Goal: Information Seeking & Learning: Learn about a topic

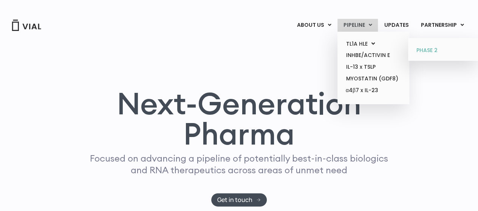
click at [428, 50] on link "PHASE 2" at bounding box center [444, 51] width 66 height 12
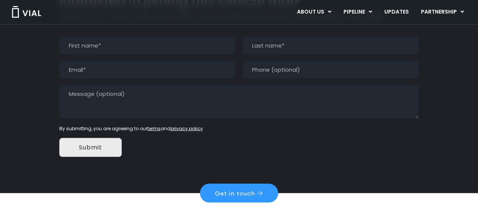
scroll to position [729, 0]
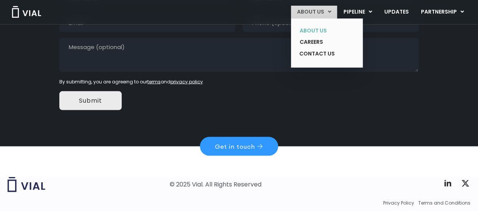
click at [323, 33] on link "ABOUT US" at bounding box center [321, 31] width 55 height 12
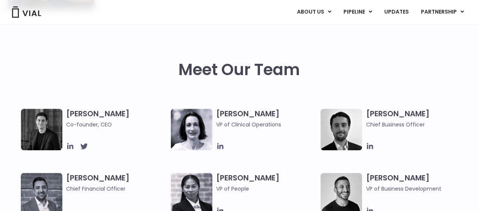
scroll to position [304, 0]
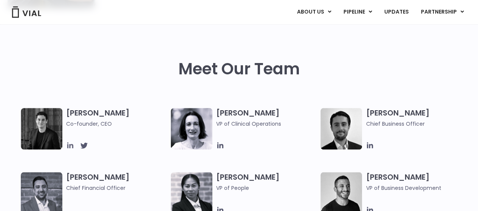
click at [71, 146] on icon at bounding box center [70, 145] width 8 height 8
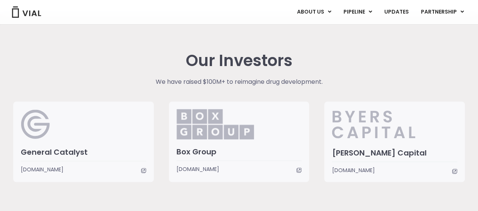
scroll to position [1763, 0]
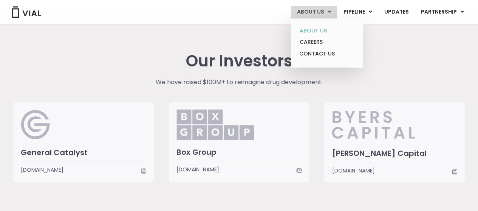
click at [318, 31] on link "ABOUT US" at bounding box center [327, 31] width 66 height 12
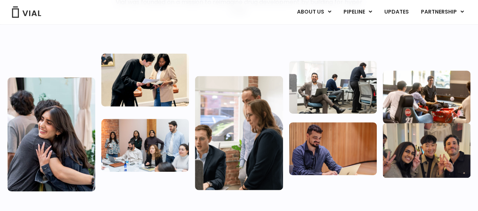
scroll to position [110, 0]
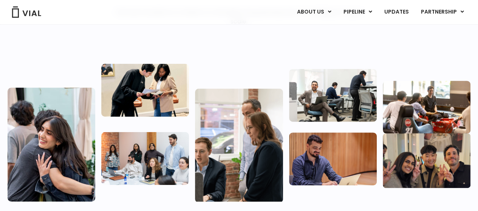
click at [327, 108] on img at bounding box center [333, 95] width 88 height 53
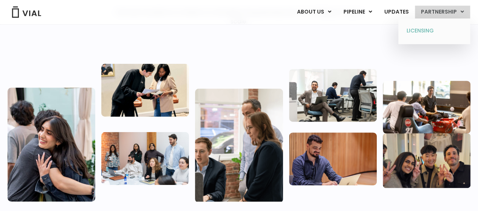
click at [419, 30] on link "LICENSING" at bounding box center [434, 31] width 66 height 12
